Goal: Task Accomplishment & Management: Use online tool/utility

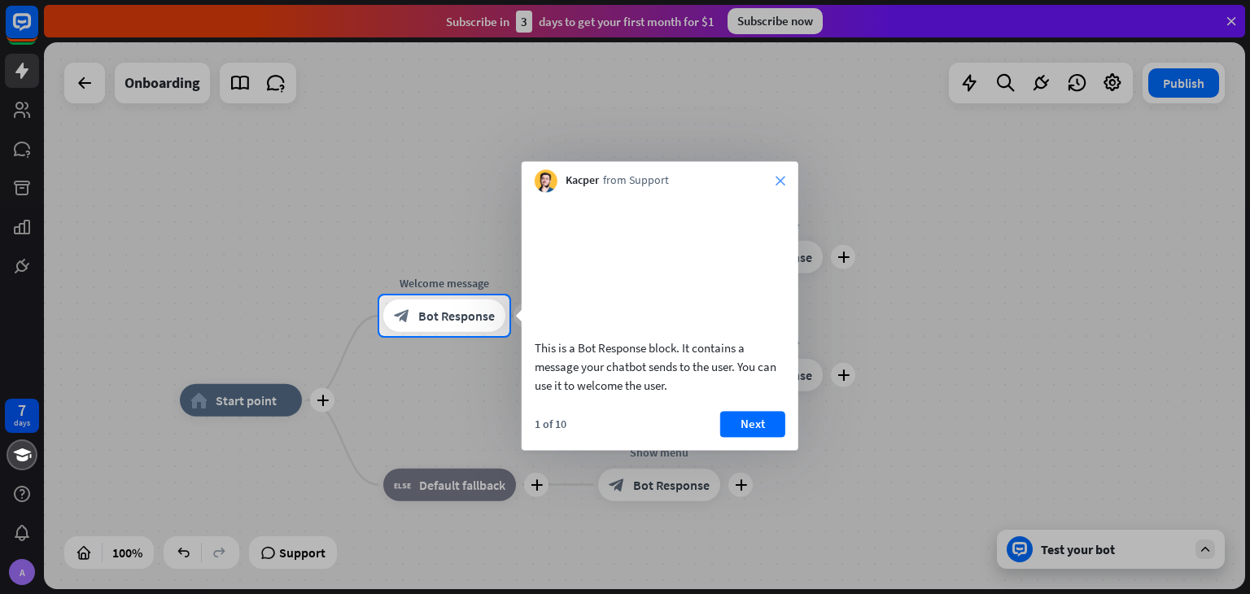
click at [783, 178] on icon "close" at bounding box center [780, 181] width 10 height 10
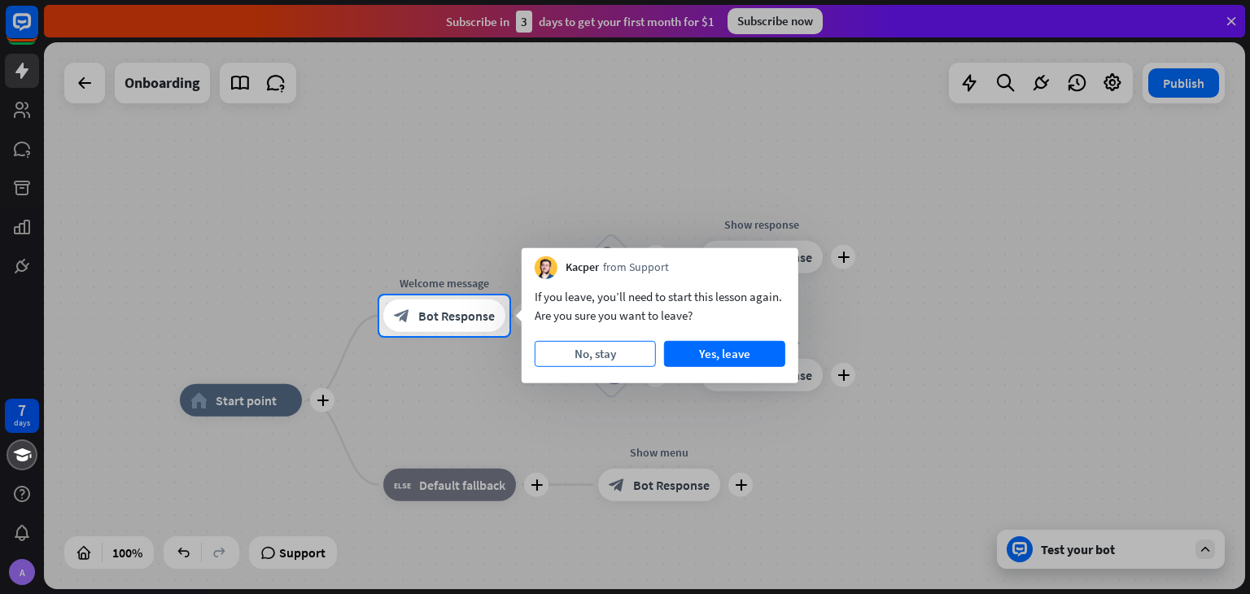
click at [601, 352] on button "No, stay" at bounding box center [594, 354] width 121 height 26
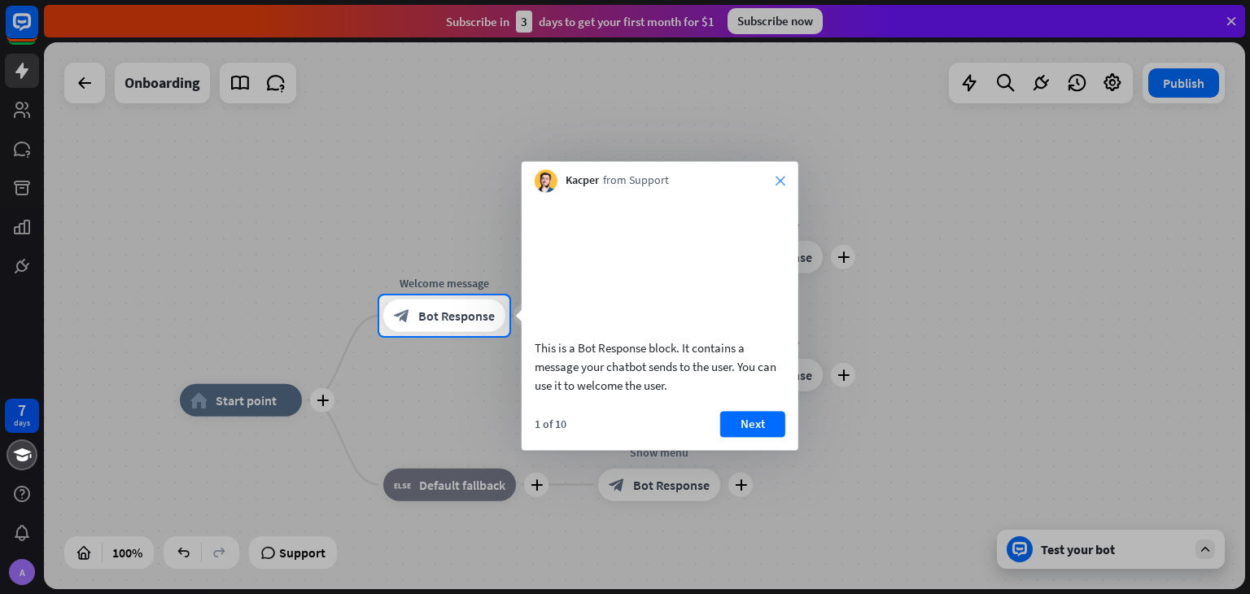
click at [783, 179] on icon "close" at bounding box center [780, 181] width 10 height 10
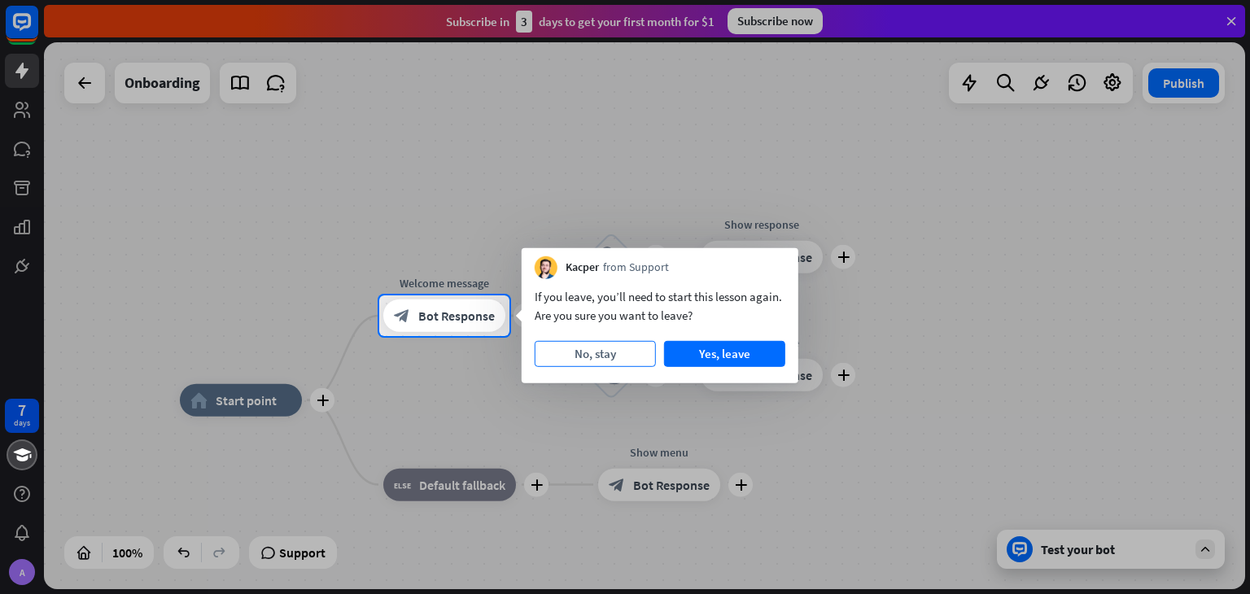
click at [617, 341] on button "No, stay" at bounding box center [594, 354] width 121 height 26
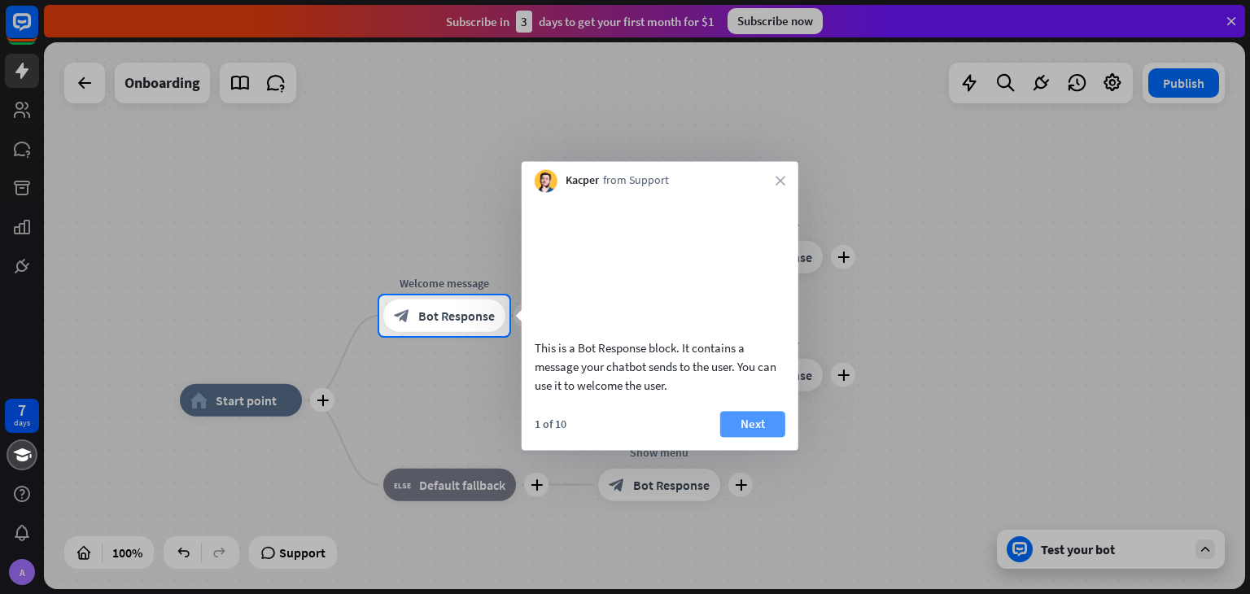
click at [761, 437] on button "Next" at bounding box center [752, 424] width 65 height 26
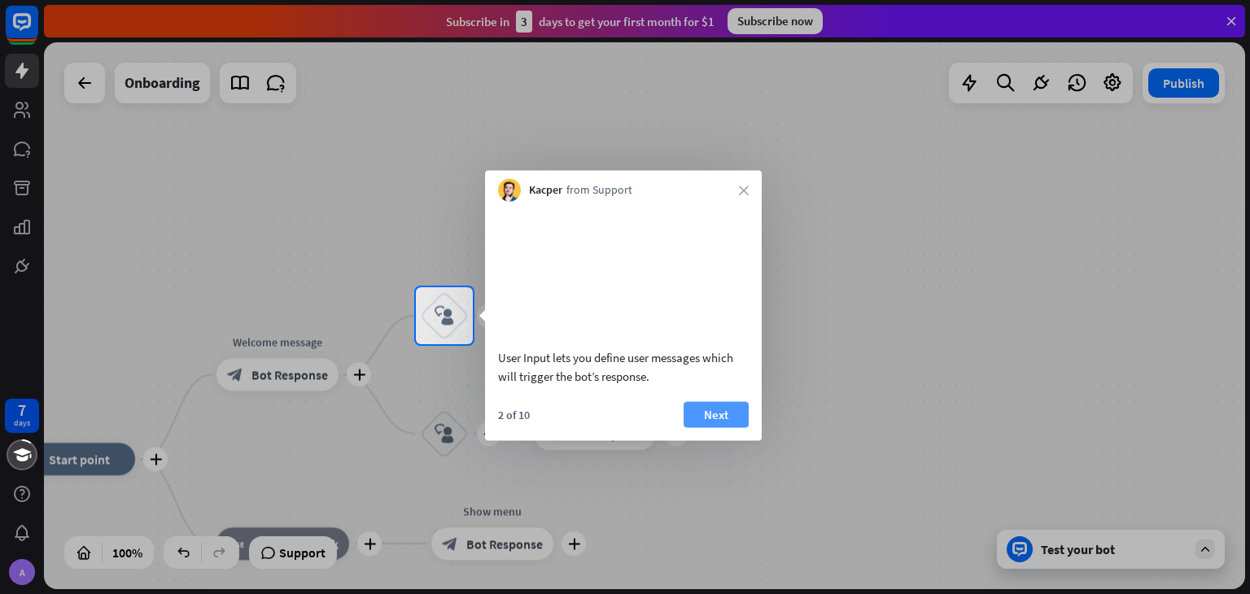
click at [722, 427] on button "Next" at bounding box center [715, 414] width 65 height 26
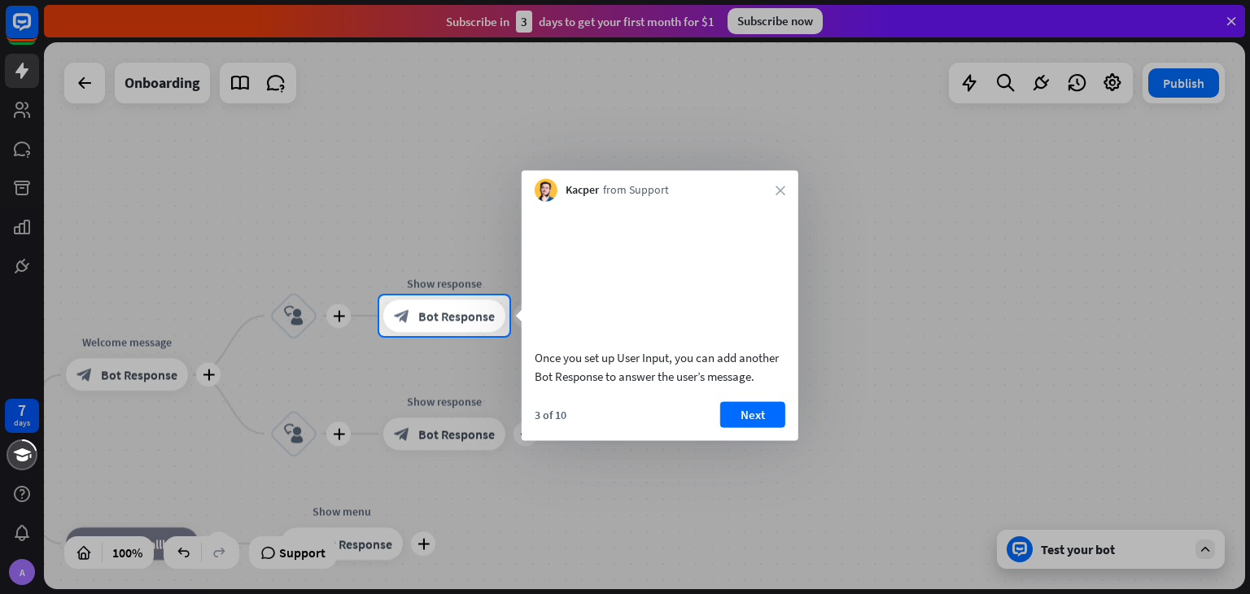
click at [722, 427] on button "Next" at bounding box center [752, 414] width 65 height 26
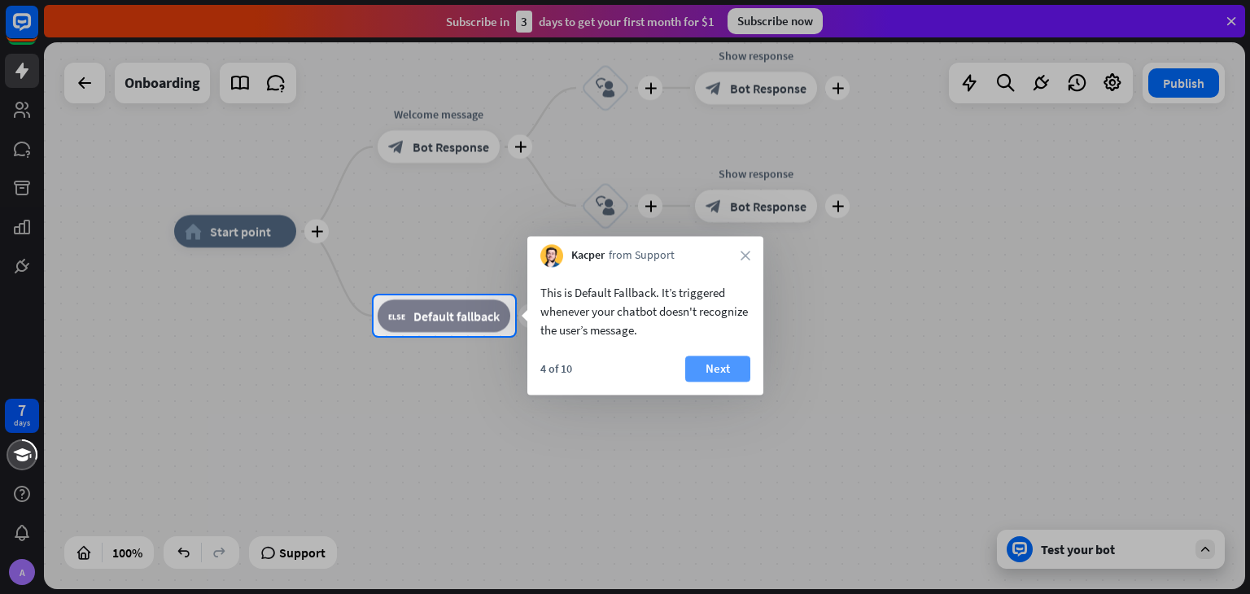
click at [719, 364] on button "Next" at bounding box center [717, 368] width 65 height 26
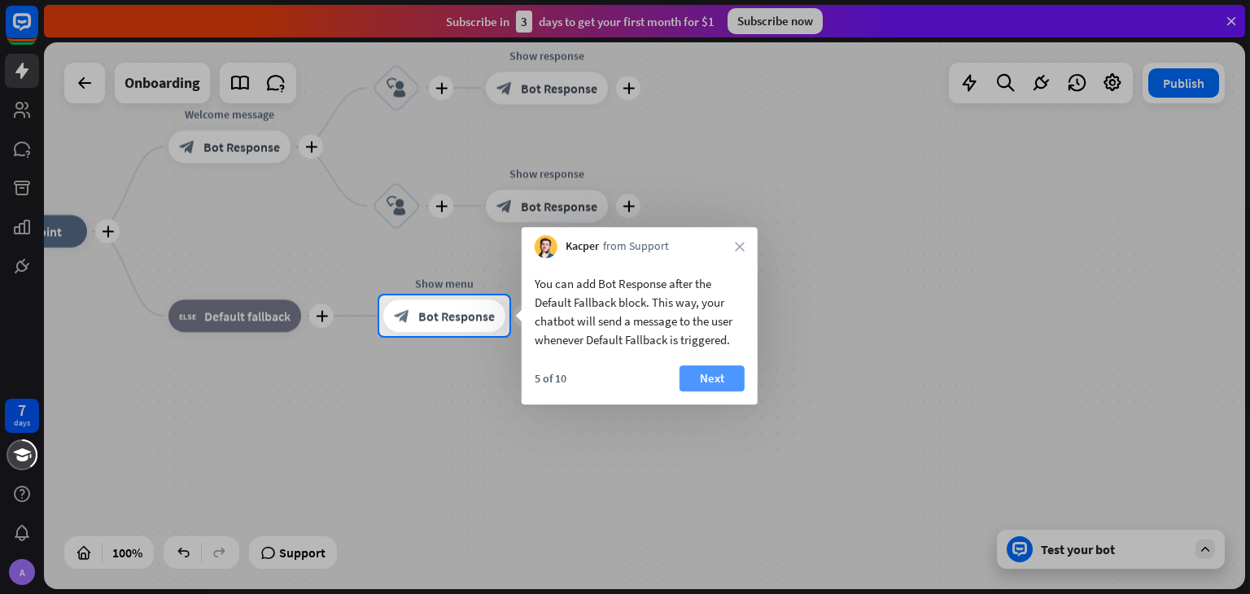
click at [718, 372] on button "Next" at bounding box center [711, 378] width 65 height 26
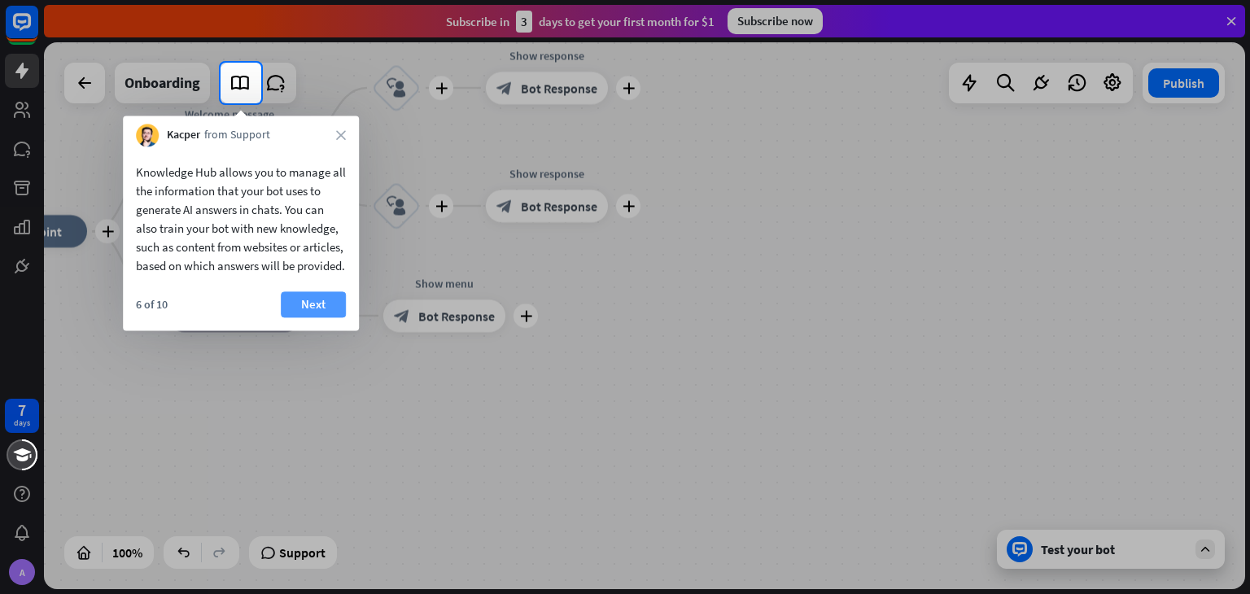
click at [299, 317] on button "Next" at bounding box center [313, 304] width 65 height 26
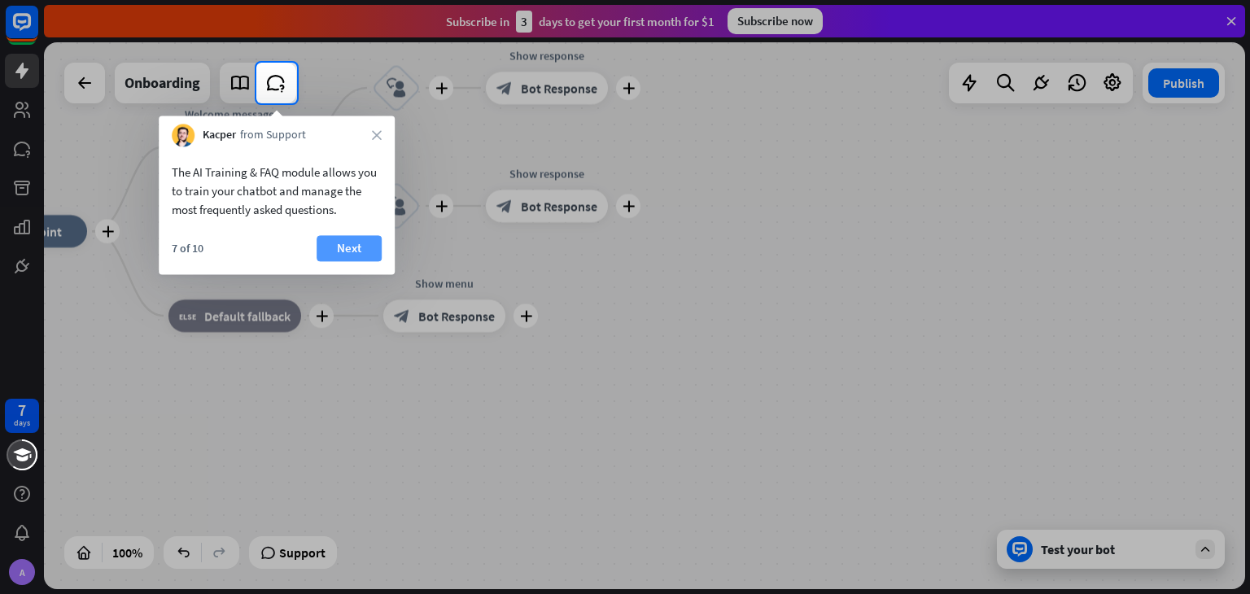
click at [345, 254] on button "Next" at bounding box center [348, 248] width 65 height 26
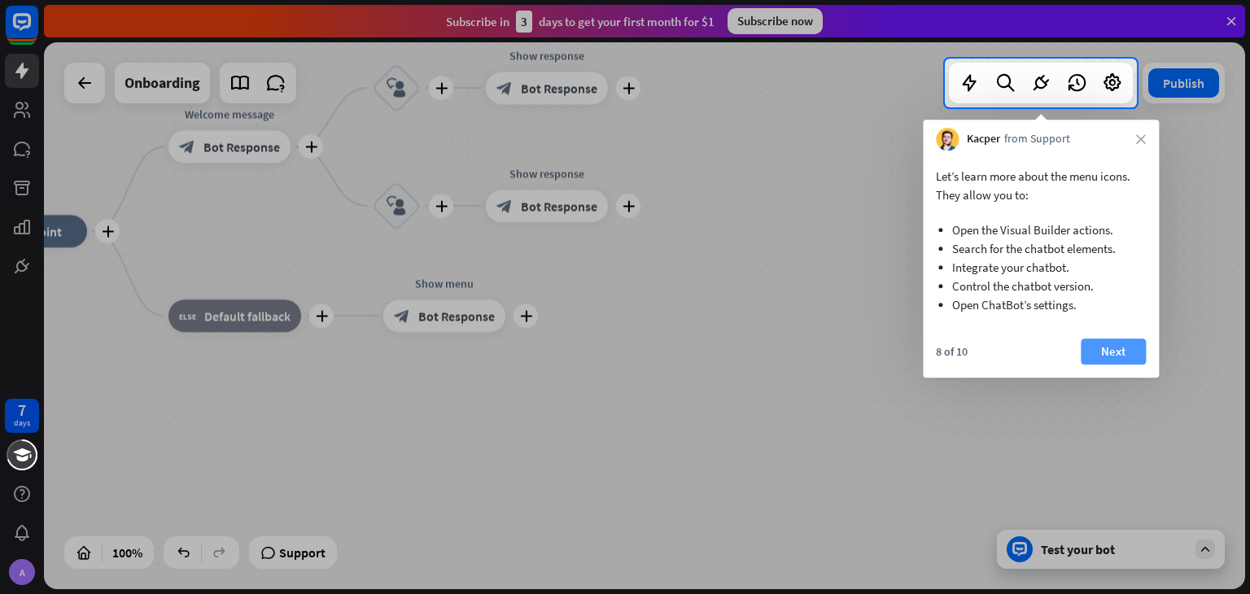
click at [1094, 345] on button "Next" at bounding box center [1112, 351] width 65 height 26
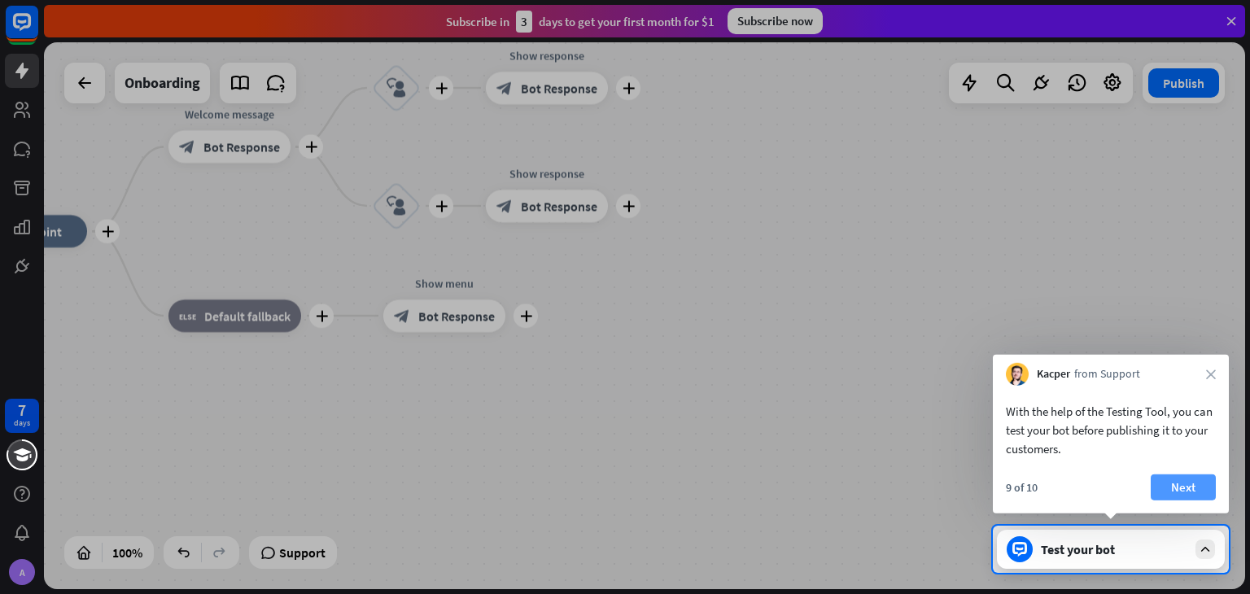
click at [1177, 482] on button "Next" at bounding box center [1182, 487] width 65 height 26
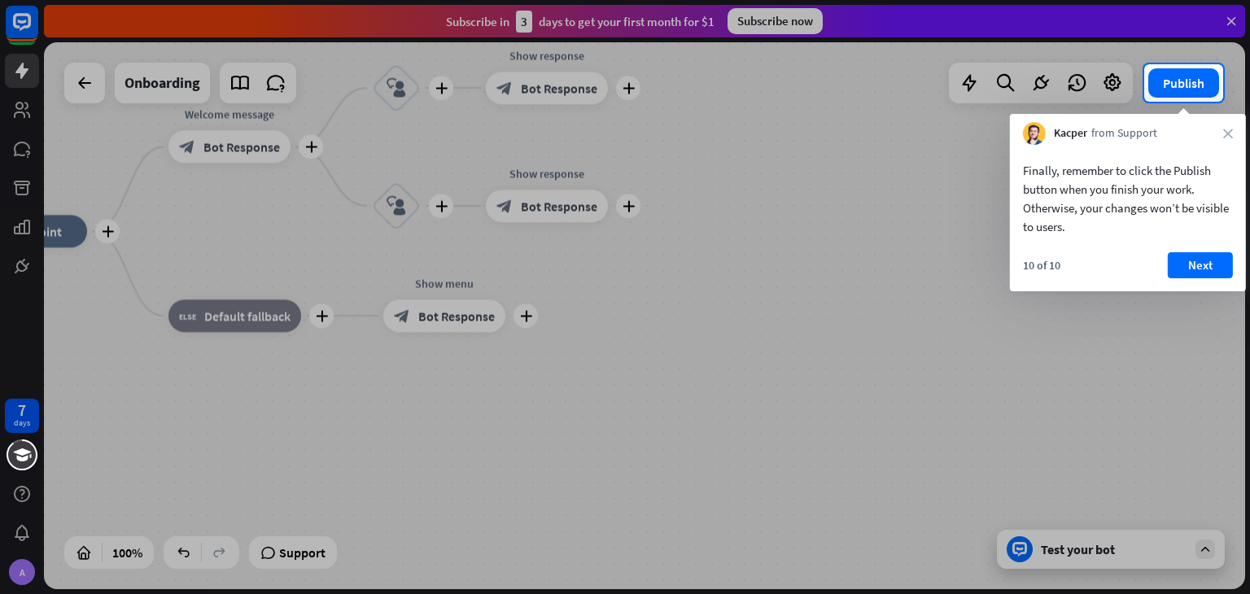
click at [1177, 482] on div at bounding box center [625, 348] width 1250 height 492
click at [1190, 273] on button "Next" at bounding box center [1199, 265] width 65 height 26
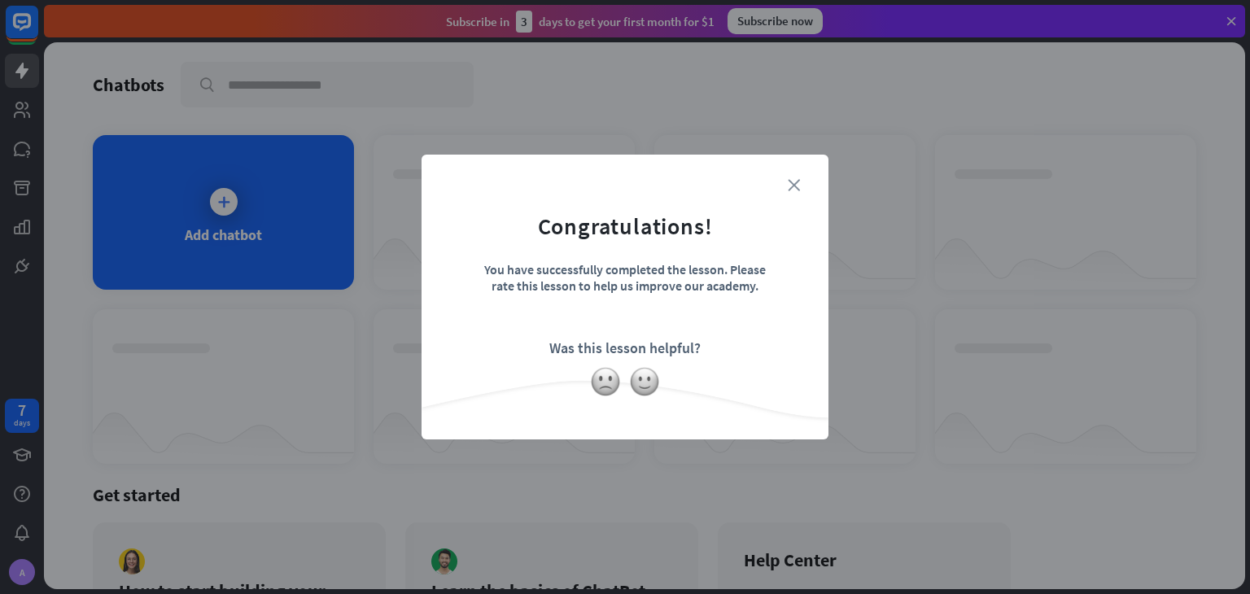
click at [794, 183] on icon "close" at bounding box center [793, 185] width 12 height 12
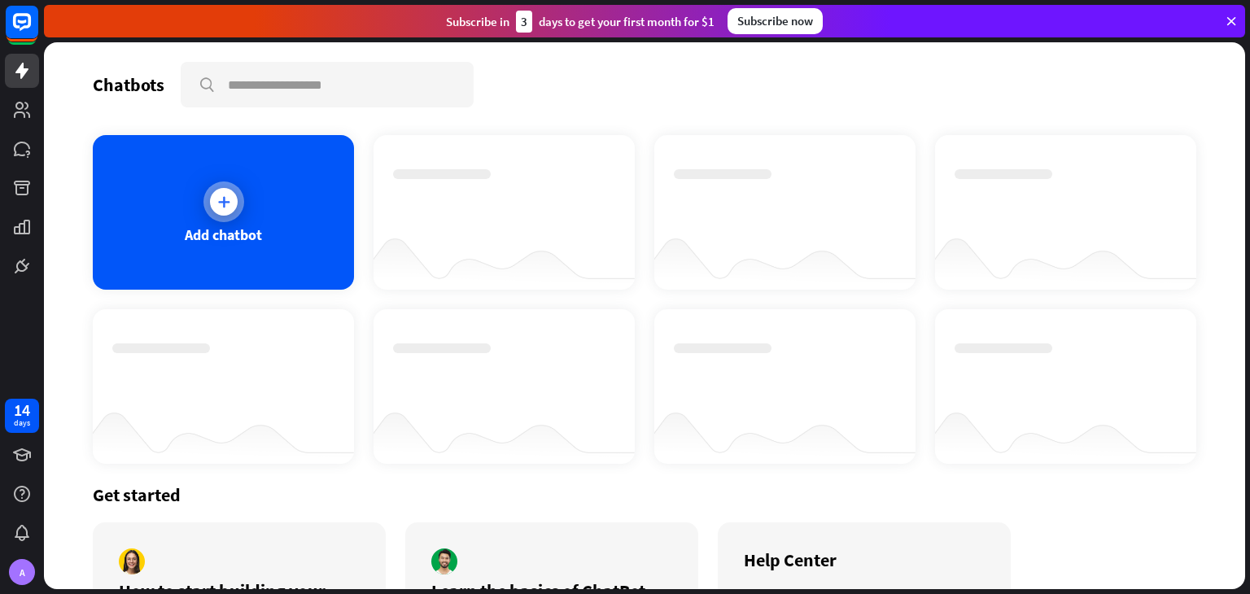
click at [221, 188] on div at bounding box center [224, 202] width 28 height 28
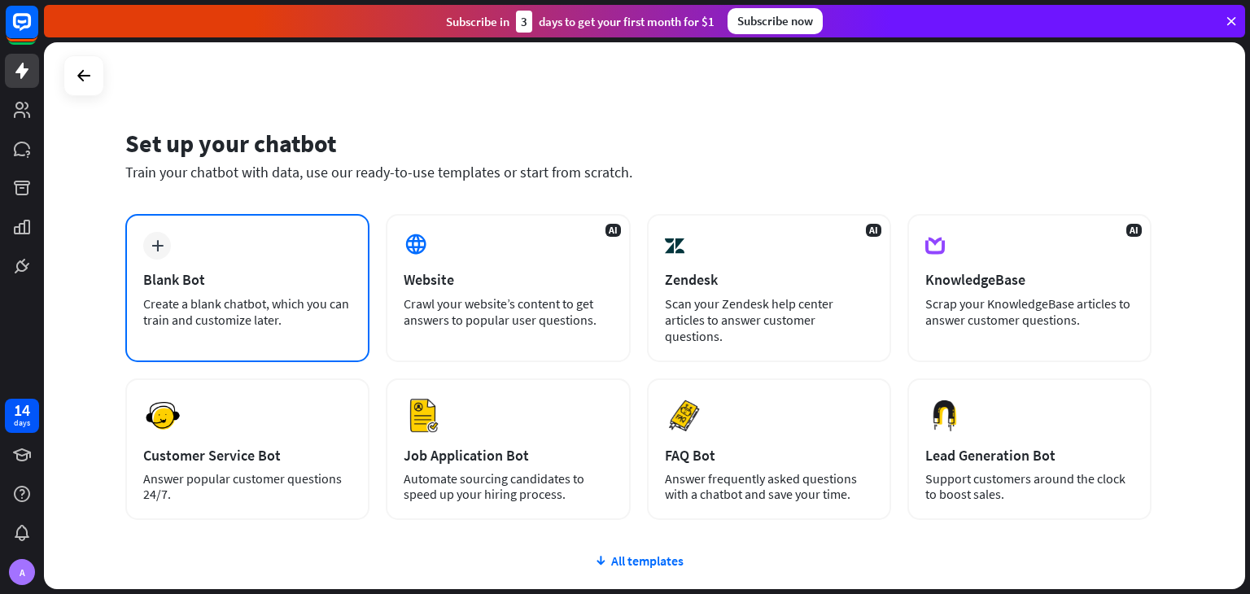
click at [222, 222] on div "plus Blank Bot Create a blank chatbot, which you can train and customize later." at bounding box center [247, 288] width 244 height 148
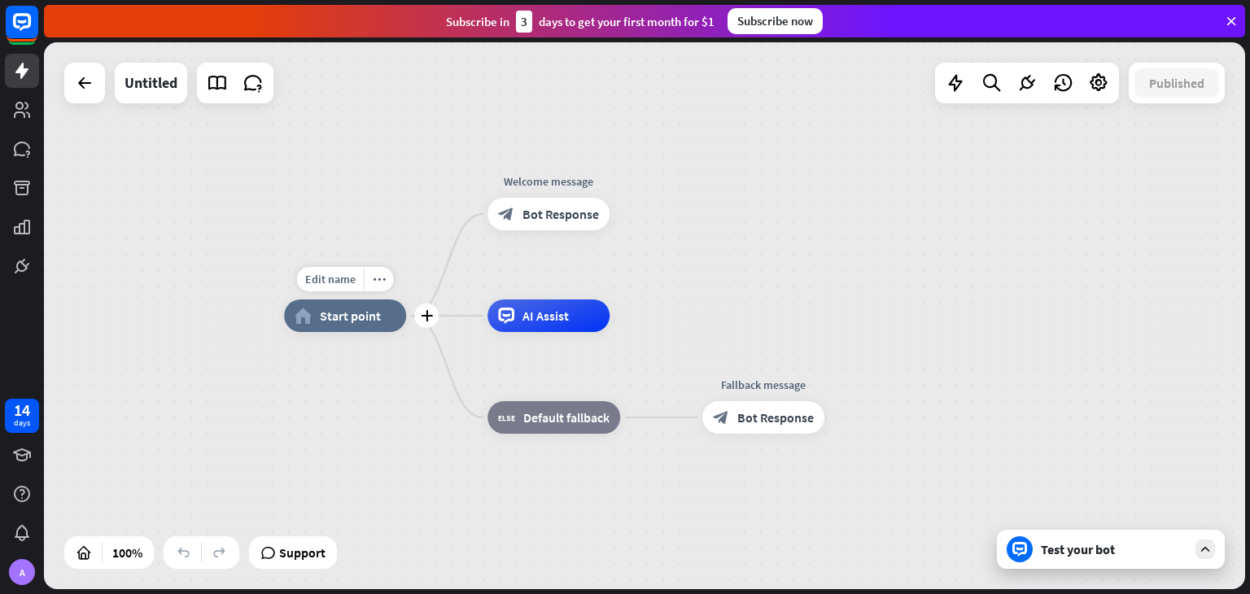
click at [359, 327] on div "home_2 Start point" at bounding box center [345, 315] width 122 height 33
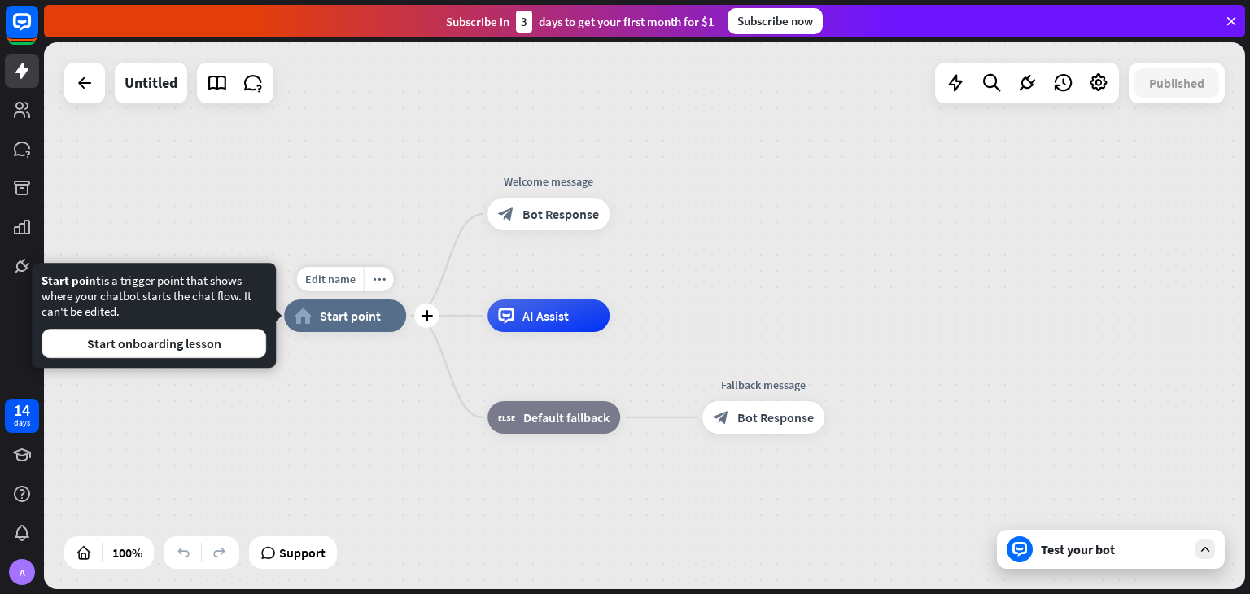
click at [379, 332] on div "Edit name more_horiz plus home_2 Start point" at bounding box center [345, 315] width 122 height 33
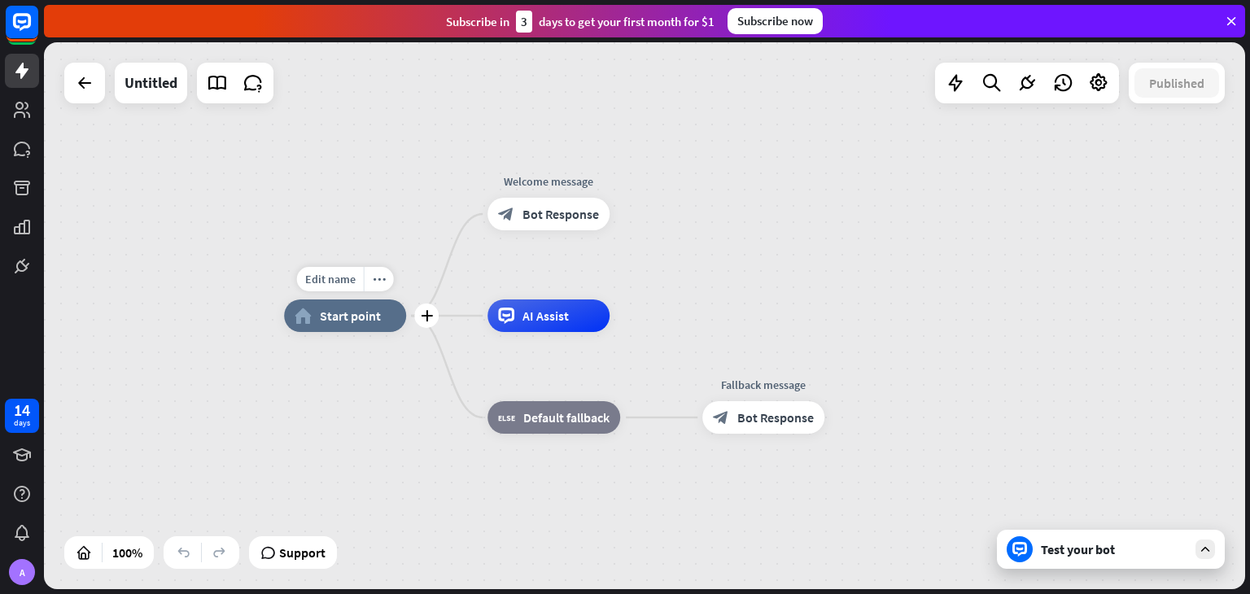
click at [350, 332] on div "Edit name more_horiz plus home_2 Start point" at bounding box center [345, 315] width 122 height 33
click at [350, 281] on span "Edit name" at bounding box center [330, 279] width 50 height 15
type input "*"
click at [347, 219] on div "home_2 Start point Welcome message block_bot_response Bot Response AI Assist bl…" at bounding box center [644, 315] width 1201 height 547
click at [85, 93] on div at bounding box center [84, 83] width 33 height 33
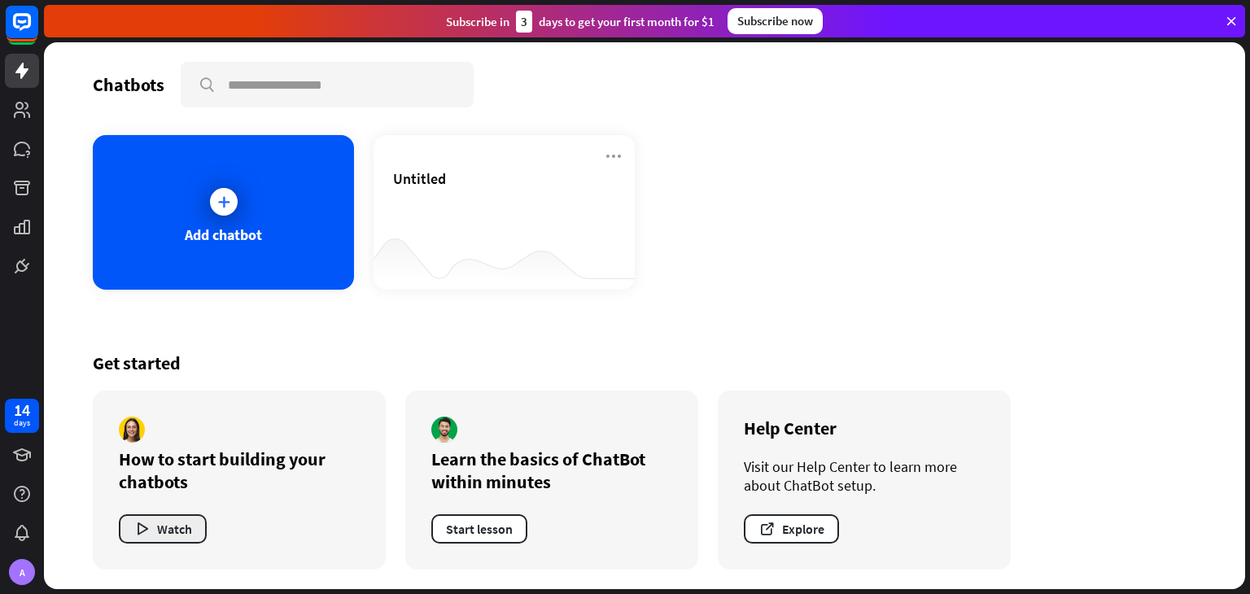
click at [181, 525] on button "Watch" at bounding box center [163, 528] width 88 height 29
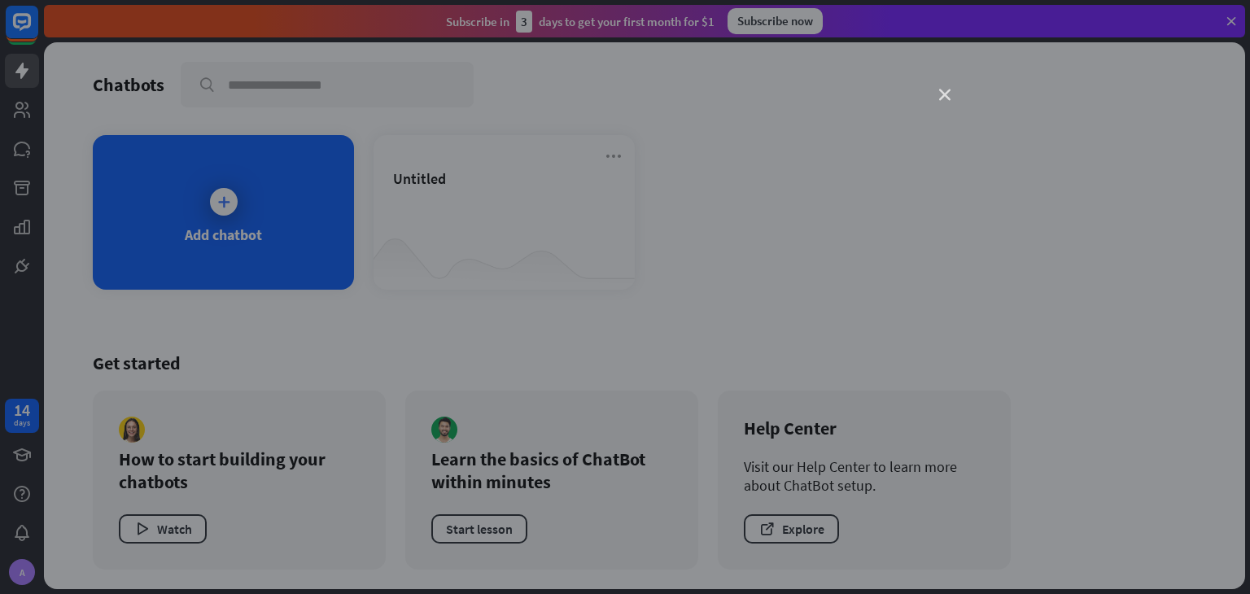
click at [944, 90] on icon "close" at bounding box center [944, 94] width 11 height 11
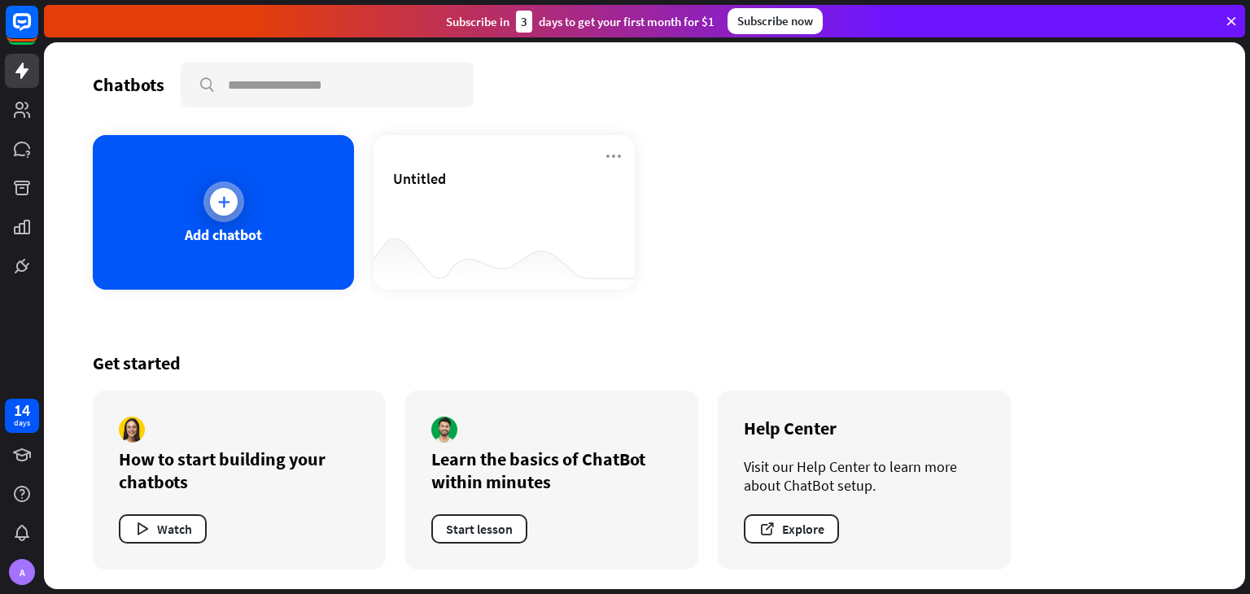
click at [251, 220] on div "Add chatbot" at bounding box center [223, 212] width 261 height 155
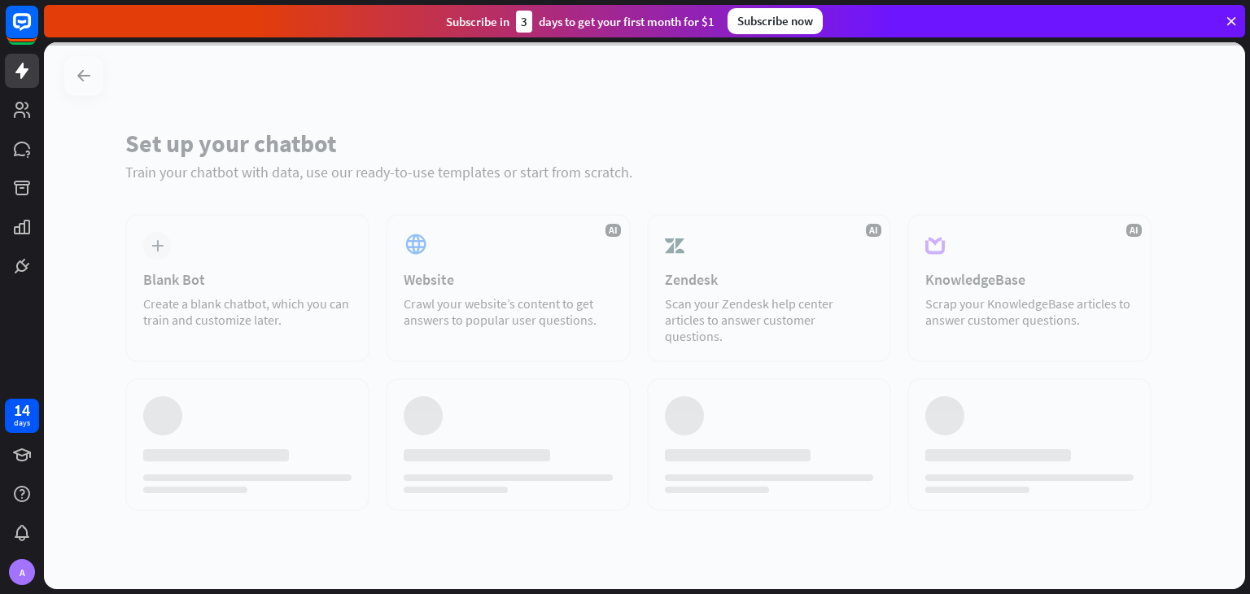
click at [251, 220] on div at bounding box center [644, 315] width 1201 height 547
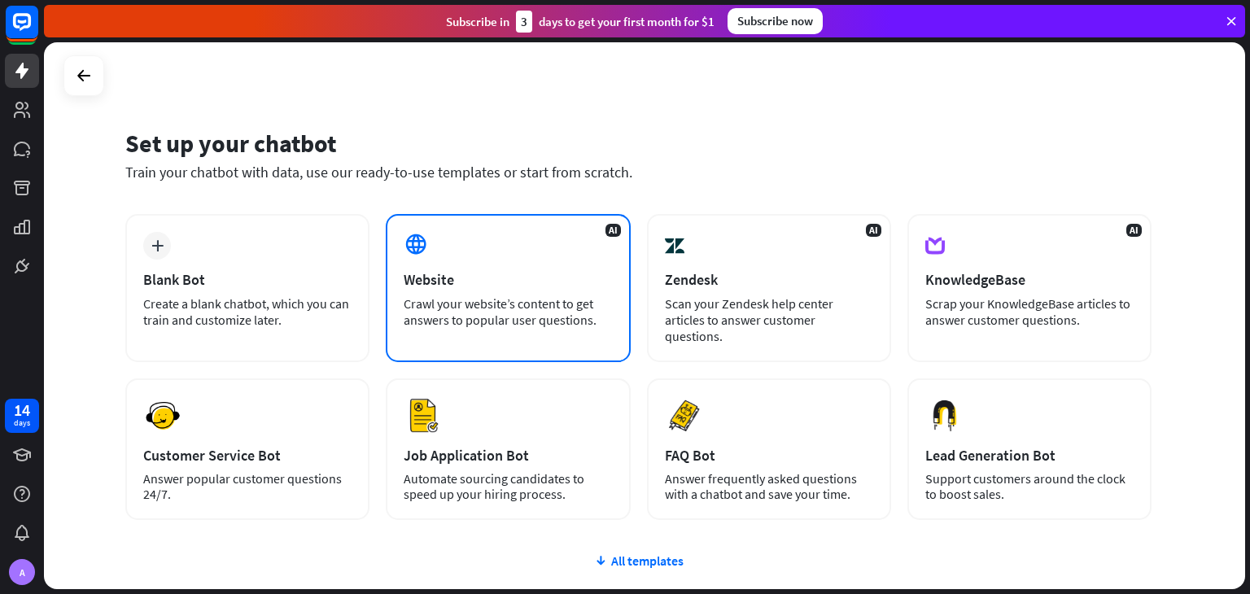
click at [569, 282] on div "Website" at bounding box center [507, 279] width 208 height 19
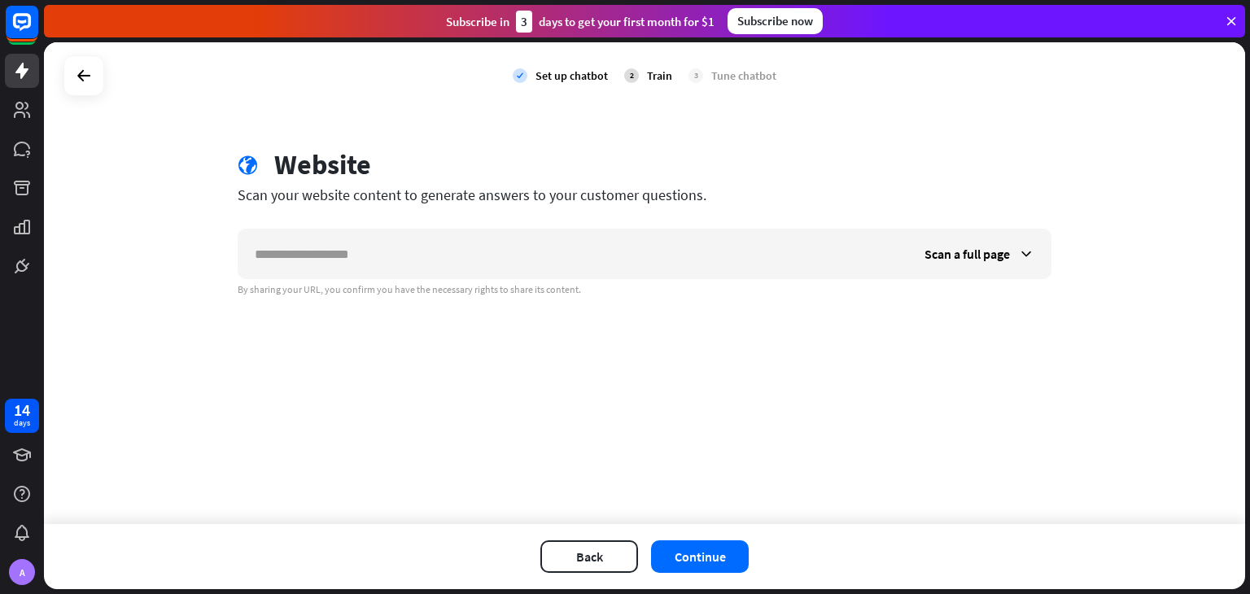
click at [569, 283] on div "By sharing your URL, you confirm you have the necessary rights to share its con…" at bounding box center [644, 289] width 813 height 13
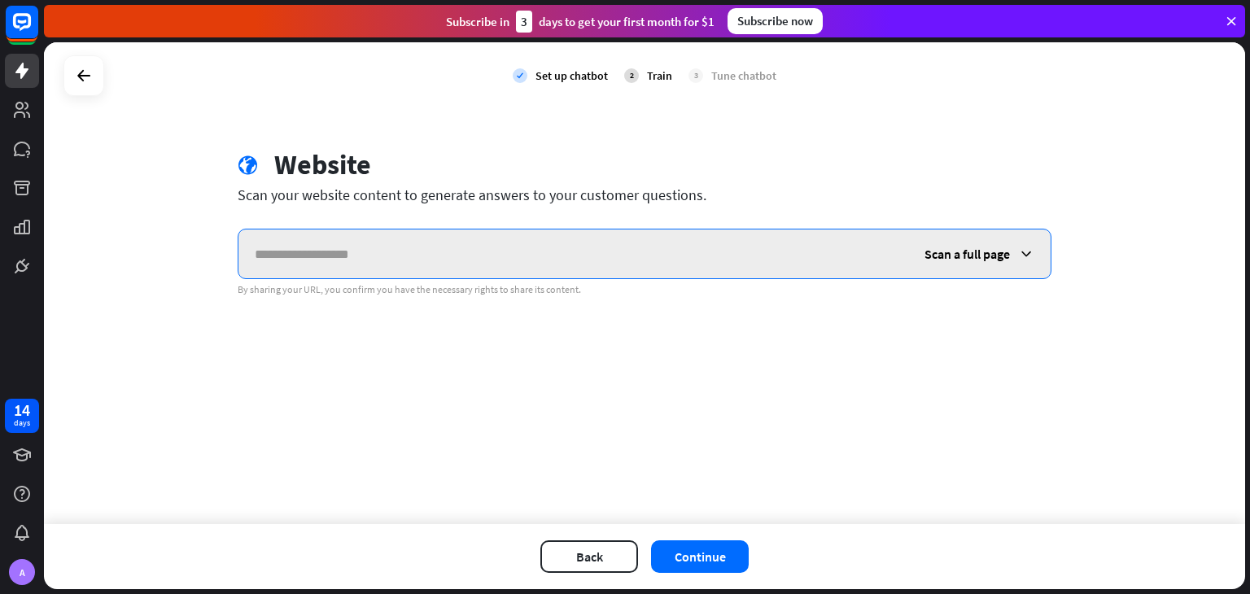
click at [376, 251] on input "text" at bounding box center [572, 253] width 669 height 49
click at [342, 246] on input "text" at bounding box center [572, 253] width 669 height 49
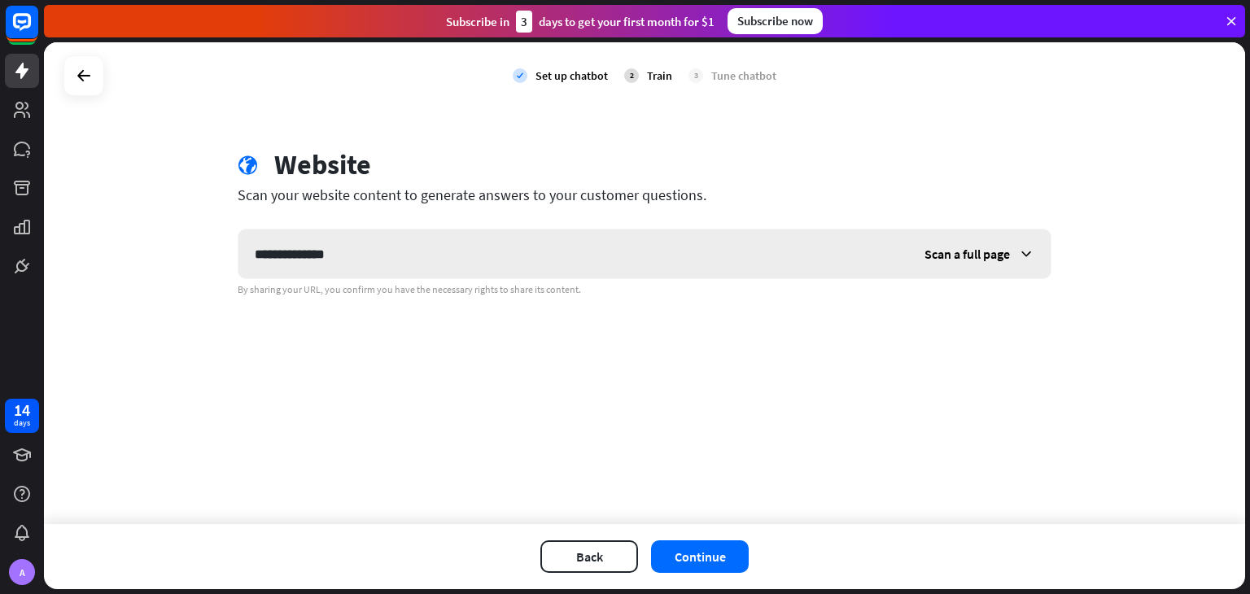
click at [1035, 251] on div "Scan a full page" at bounding box center [979, 253] width 142 height 49
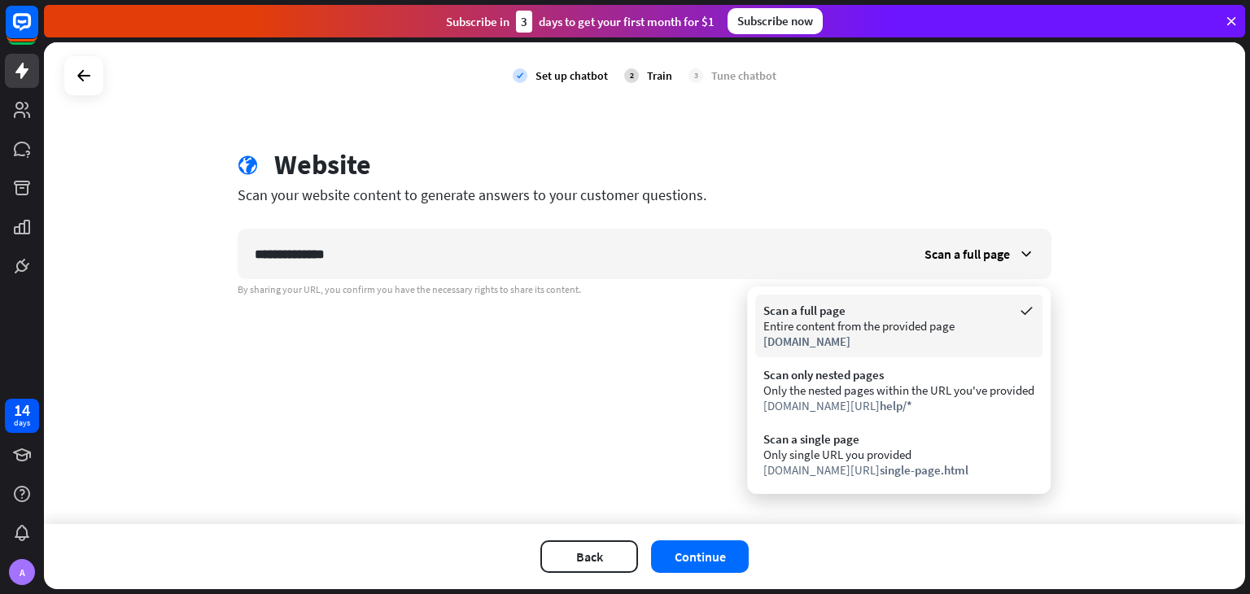
click at [922, 316] on div "Scan a full page" at bounding box center [898, 310] width 271 height 15
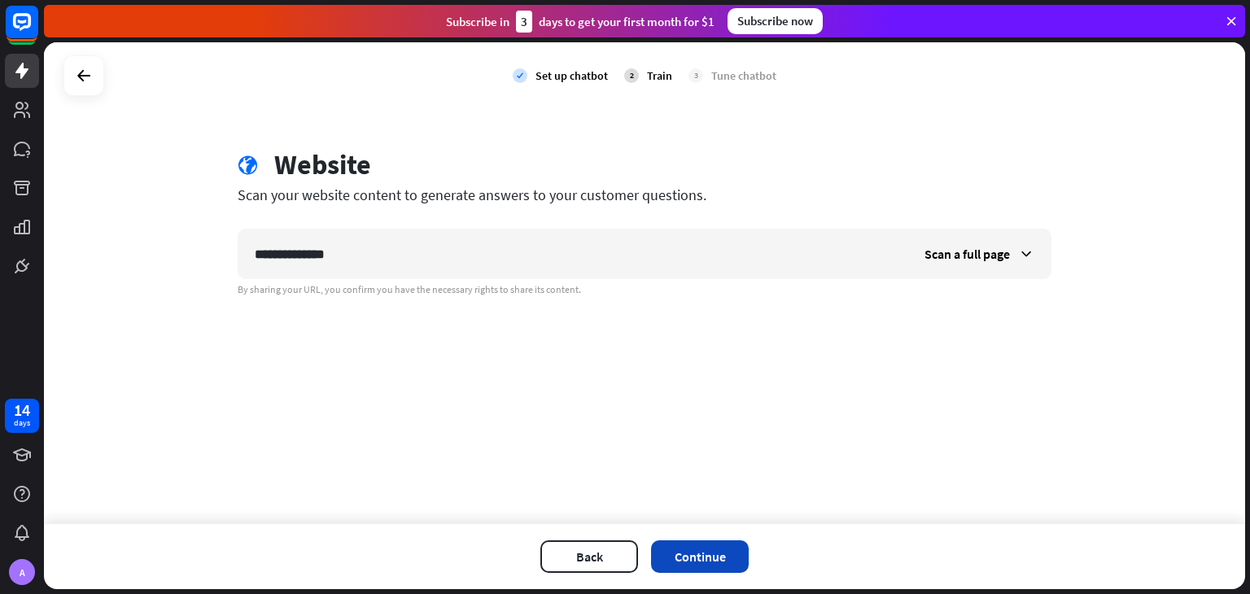
click at [717, 547] on button "Continue" at bounding box center [700, 556] width 98 height 33
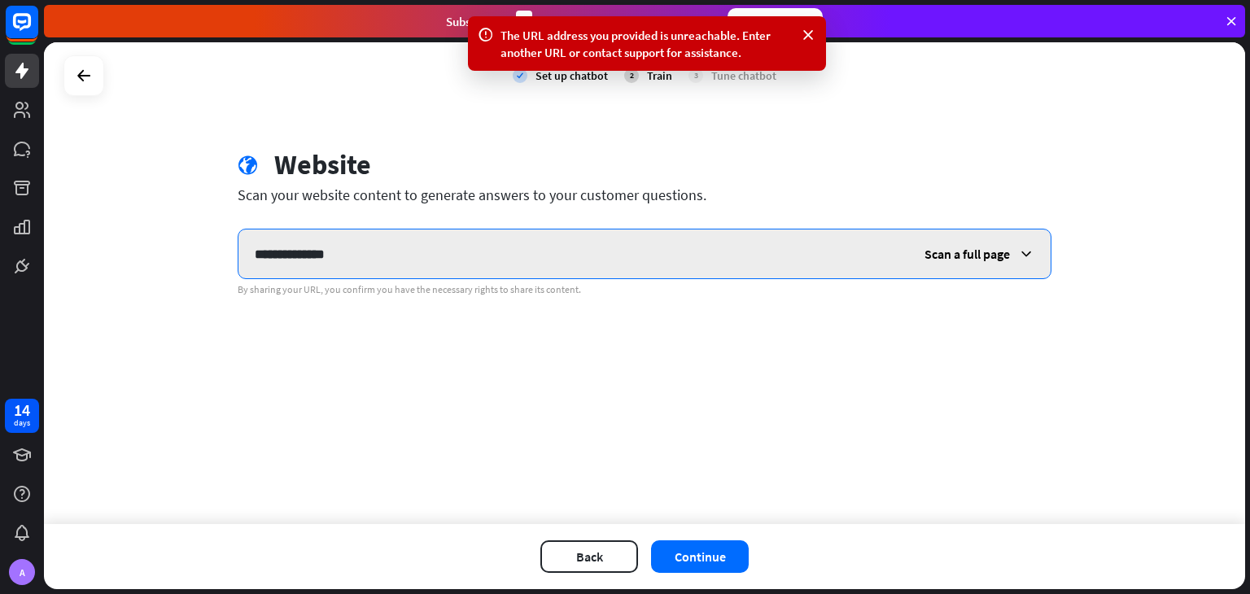
click at [357, 251] on input "**********" at bounding box center [572, 253] width 669 height 49
type input "*"
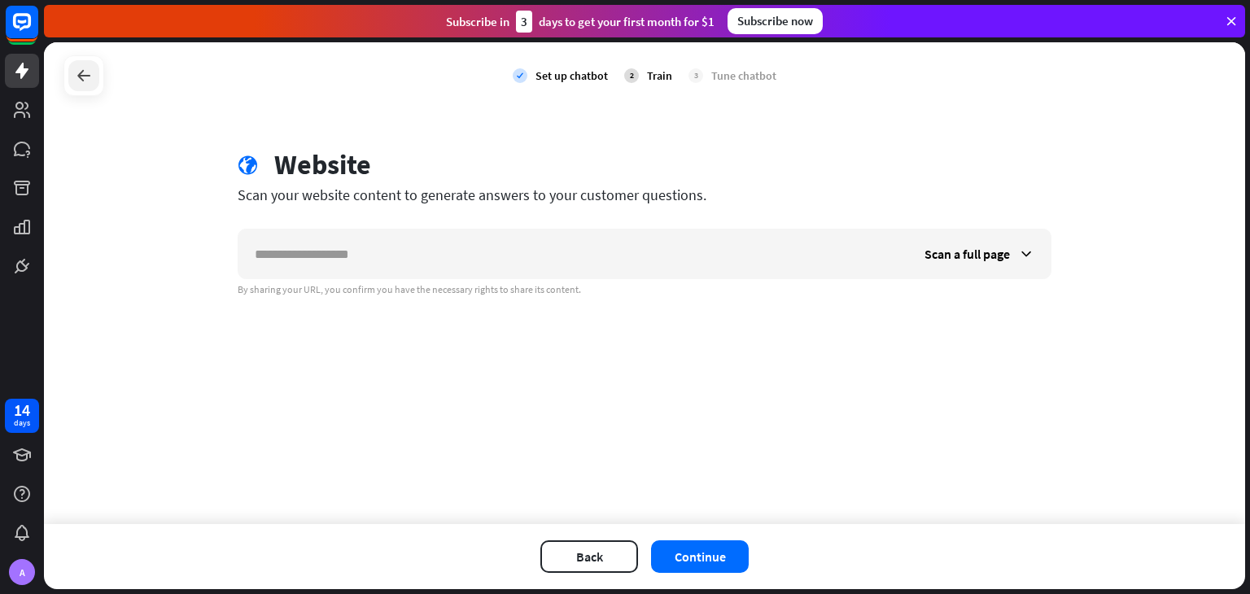
click at [75, 64] on div at bounding box center [83, 75] width 31 height 31
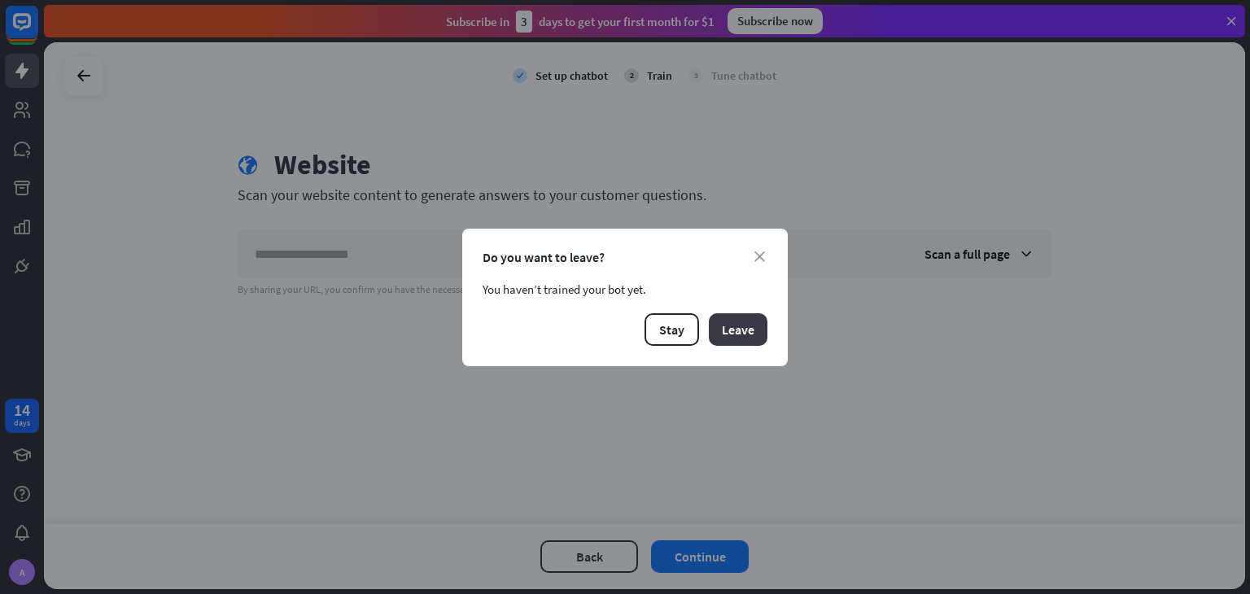
click at [735, 339] on button "Leave" at bounding box center [738, 329] width 59 height 33
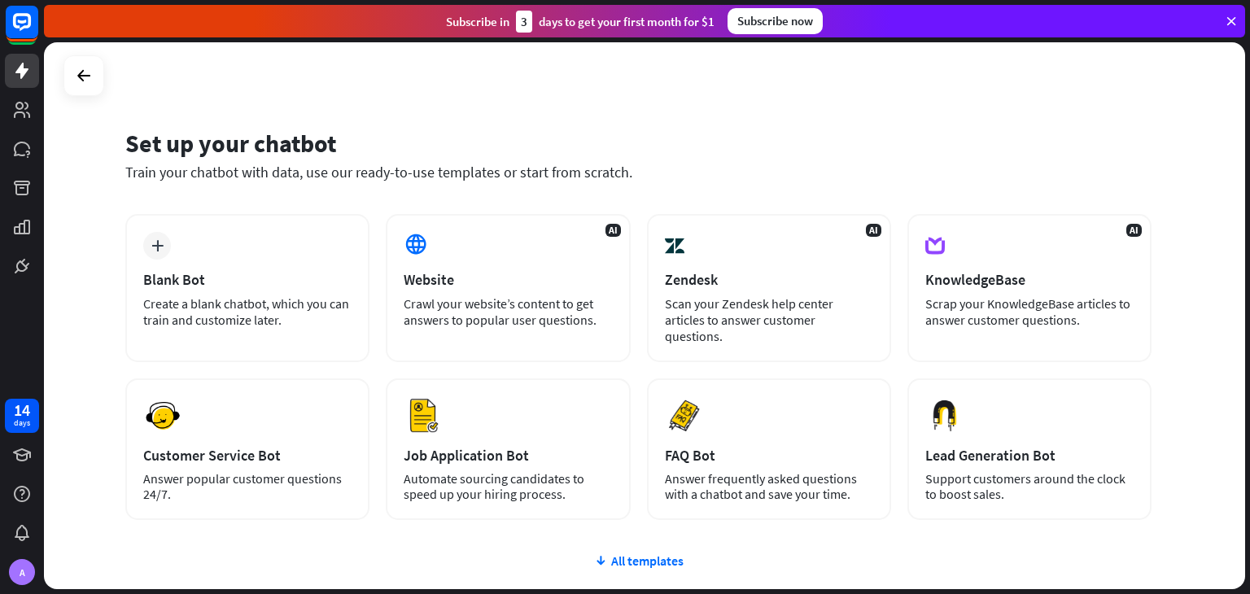
click at [1228, 20] on icon at bounding box center [1230, 21] width 15 height 15
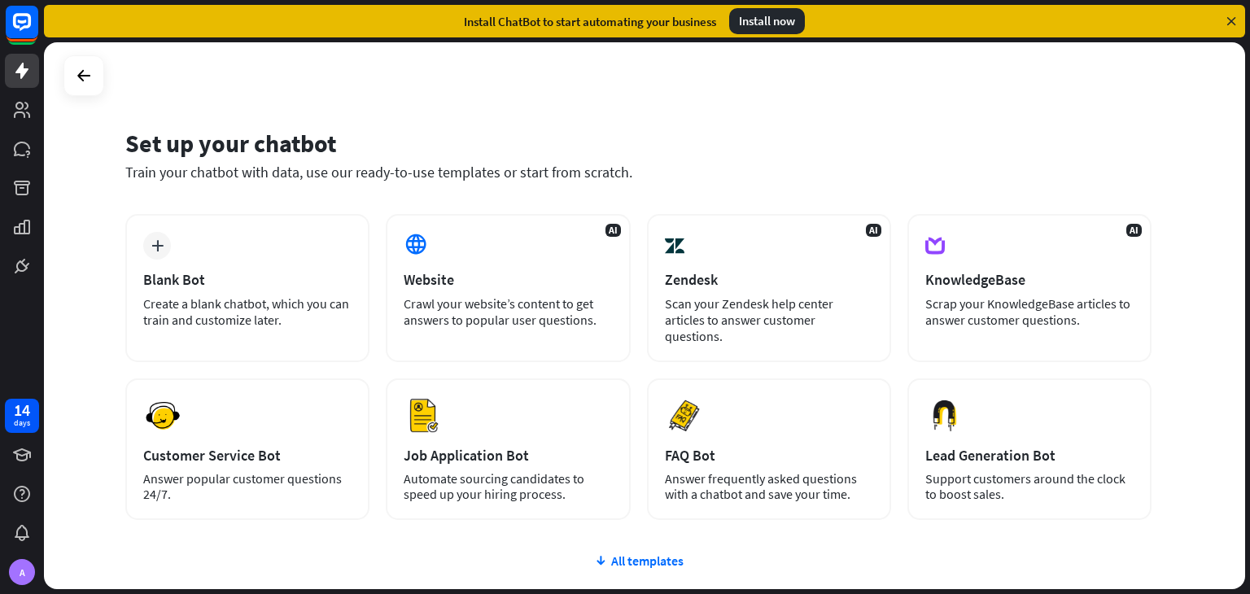
click at [1228, 20] on icon at bounding box center [1230, 21] width 15 height 15
